Goal: Task Accomplishment & Management: Complete application form

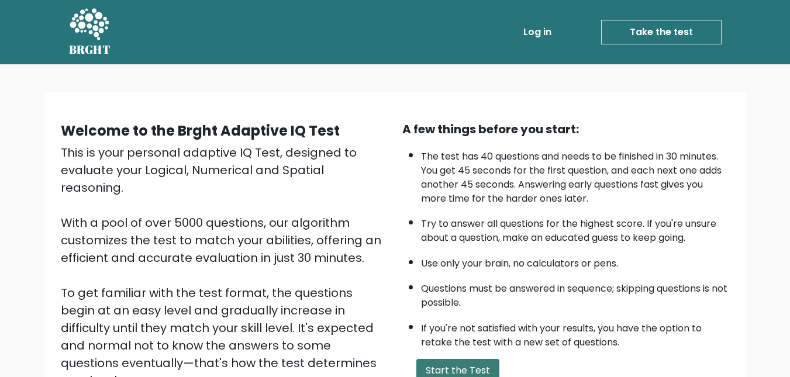
click at [463, 365] on button "Start the Test" at bounding box center [458, 370] width 83 height 23
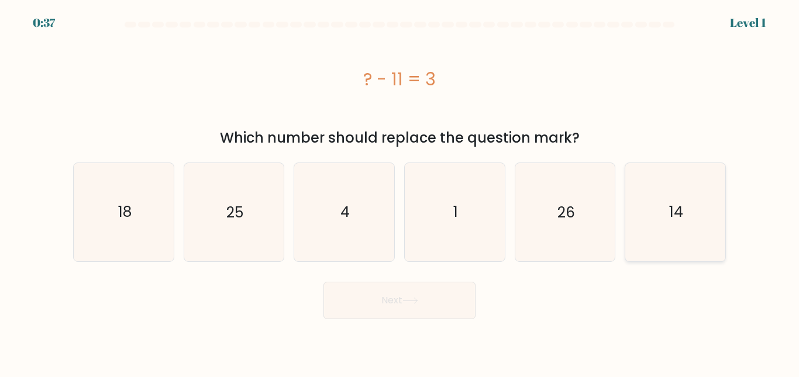
click at [664, 240] on icon "14" at bounding box center [676, 212] width 98 height 98
click at [400, 192] on input "f. 14" at bounding box center [400, 190] width 1 height 3
radio input "true"
click at [401, 311] on button "Next" at bounding box center [400, 300] width 152 height 37
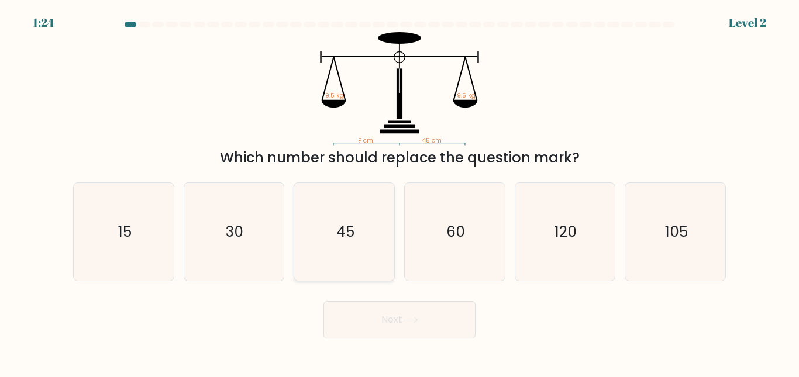
click at [343, 228] on text "45" at bounding box center [345, 232] width 18 height 20
click at [400, 192] on input "c. 45" at bounding box center [400, 190] width 1 height 3
radio input "true"
click at [371, 316] on button "Next" at bounding box center [400, 319] width 152 height 37
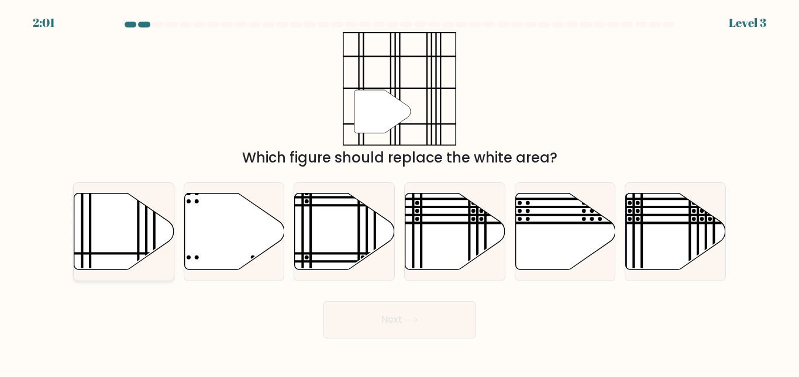
click at [116, 231] on icon at bounding box center [124, 231] width 100 height 77
click at [400, 192] on input "a." at bounding box center [400, 190] width 1 height 3
radio input "true"
click at [411, 311] on button "Next" at bounding box center [400, 319] width 152 height 37
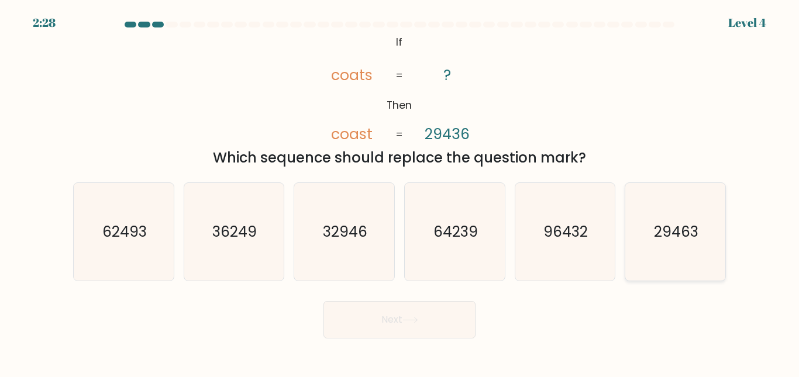
click at [669, 252] on icon "29463" at bounding box center [676, 232] width 98 height 98
click at [400, 192] on input "f. 29463" at bounding box center [400, 190] width 1 height 3
radio input "true"
click at [421, 308] on button "Next" at bounding box center [400, 319] width 152 height 37
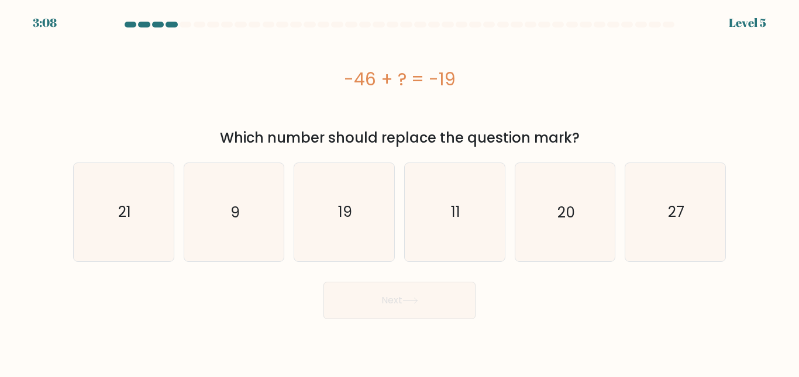
click at [421, 308] on button "Next" at bounding box center [400, 300] width 152 height 37
click at [586, 295] on div "Next" at bounding box center [399, 297] width 667 height 43
click at [663, 247] on icon "27" at bounding box center [676, 212] width 98 height 98
click at [400, 192] on input "f. 27" at bounding box center [400, 190] width 1 height 3
radio input "true"
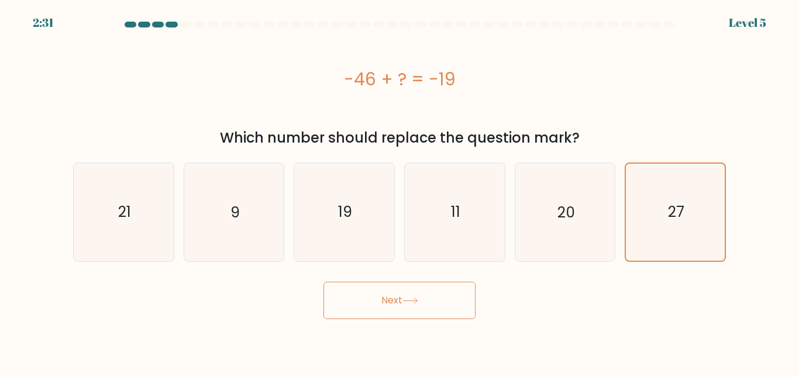
click at [384, 307] on button "Next" at bounding box center [400, 300] width 152 height 37
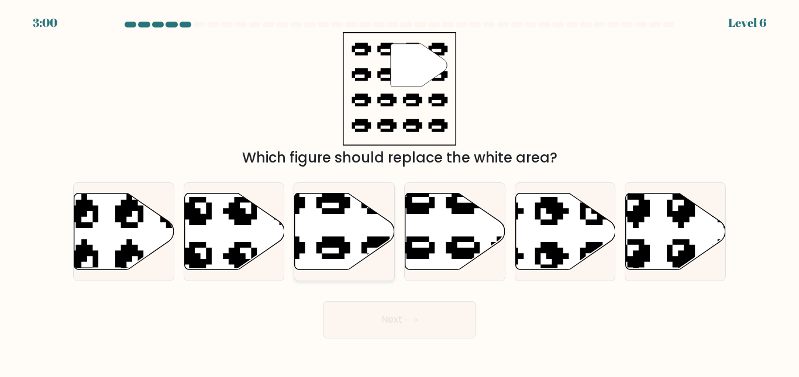
click at [332, 207] on icon at bounding box center [345, 231] width 100 height 77
click at [400, 192] on input "c." at bounding box center [400, 190] width 1 height 3
radio input "true"
click at [433, 316] on button "Next" at bounding box center [400, 319] width 152 height 37
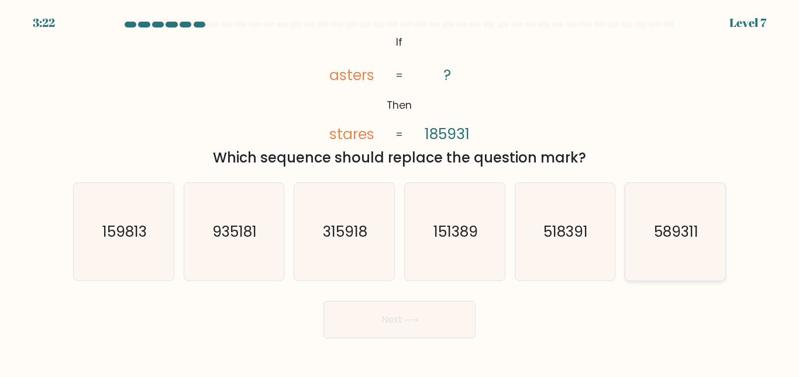
click at [693, 240] on text "589311" at bounding box center [676, 232] width 44 height 20
click at [400, 192] on input "f. 589311" at bounding box center [400, 190] width 1 height 3
radio input "true"
click at [589, 226] on icon "518391" at bounding box center [565, 232] width 98 height 98
click at [400, 192] on input "e. 518391" at bounding box center [400, 190] width 1 height 3
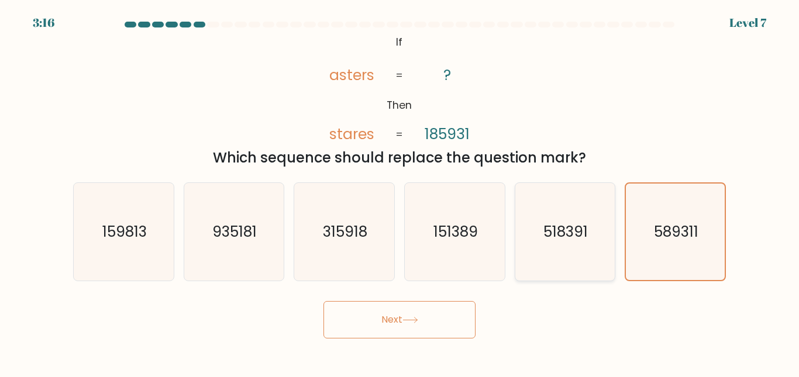
radio input "true"
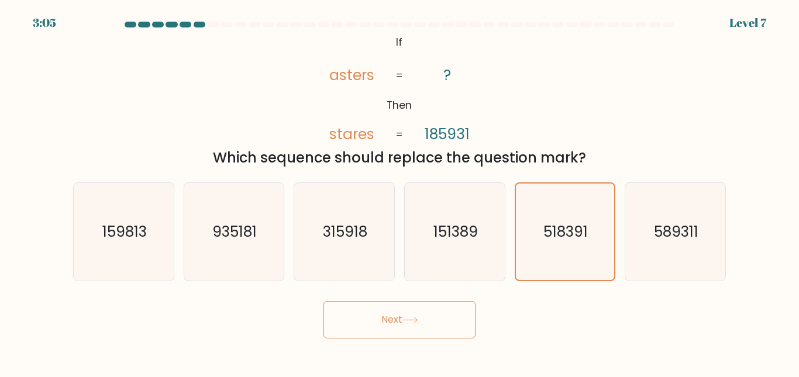
click at [433, 314] on button "Next" at bounding box center [400, 319] width 152 height 37
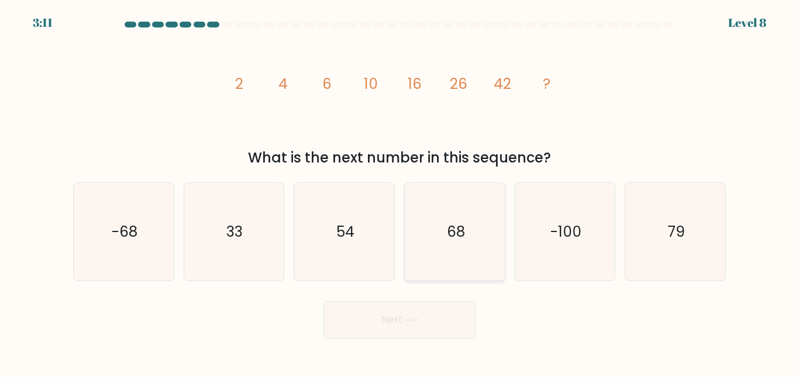
click at [460, 240] on text "68" at bounding box center [455, 232] width 18 height 20
click at [400, 192] on input "d. 68" at bounding box center [400, 190] width 1 height 3
radio input "true"
click at [414, 312] on button "Next" at bounding box center [400, 319] width 152 height 37
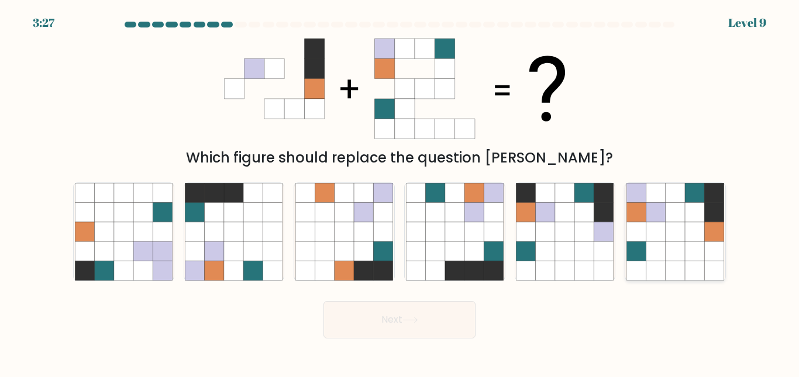
click at [676, 248] on icon at bounding box center [675, 251] width 19 height 19
click at [400, 192] on input "f." at bounding box center [400, 190] width 1 height 3
radio input "true"
click at [446, 320] on button "Next" at bounding box center [400, 319] width 152 height 37
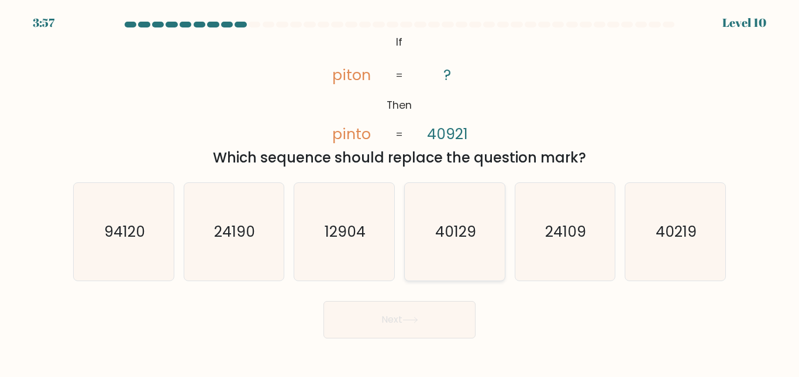
click at [439, 239] on text "40129" at bounding box center [455, 232] width 41 height 20
click at [400, 192] on input "d. 40129" at bounding box center [400, 190] width 1 height 3
radio input "true"
click at [387, 321] on button "Next" at bounding box center [400, 319] width 152 height 37
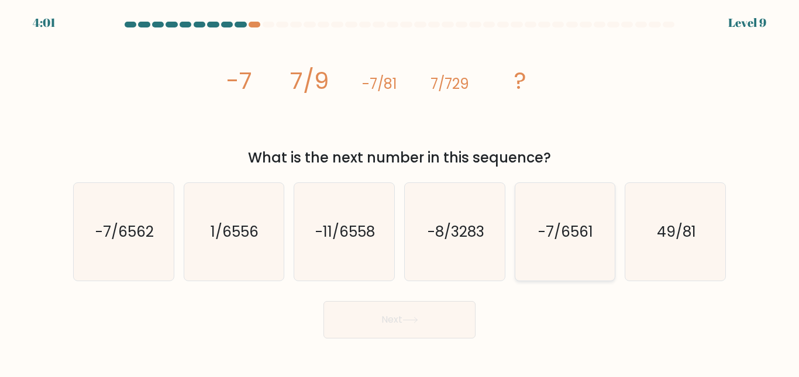
click at [575, 235] on text "-7/6561" at bounding box center [566, 232] width 55 height 20
click at [400, 192] on input "e. -7/6561" at bounding box center [400, 190] width 1 height 3
radio input "true"
click at [418, 317] on icon at bounding box center [410, 320] width 16 height 6
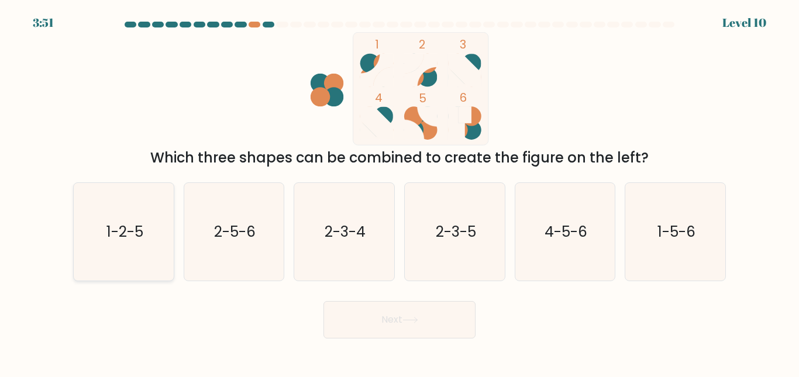
click at [153, 255] on icon "1-2-5" at bounding box center [124, 232] width 98 height 98
click at [400, 192] on input "a. 1-2-5" at bounding box center [400, 190] width 1 height 3
radio input "true"
click at [390, 328] on button "Next" at bounding box center [400, 319] width 152 height 37
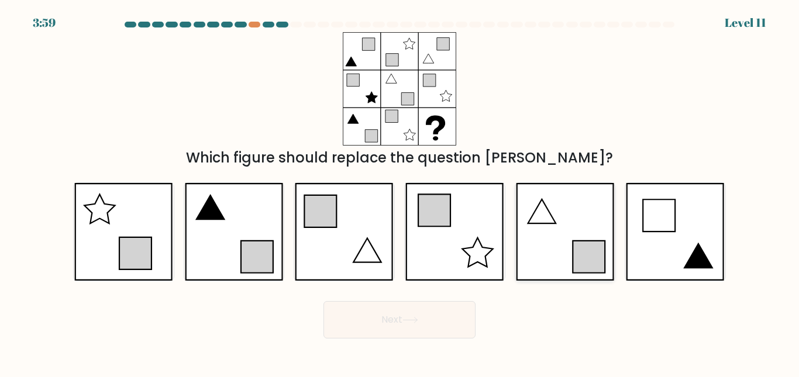
click at [554, 255] on icon at bounding box center [565, 232] width 98 height 98
click at [400, 192] on input "e." at bounding box center [400, 190] width 1 height 3
radio input "true"
click at [379, 338] on button "Next" at bounding box center [400, 319] width 152 height 37
